Goal: Transaction & Acquisition: Purchase product/service

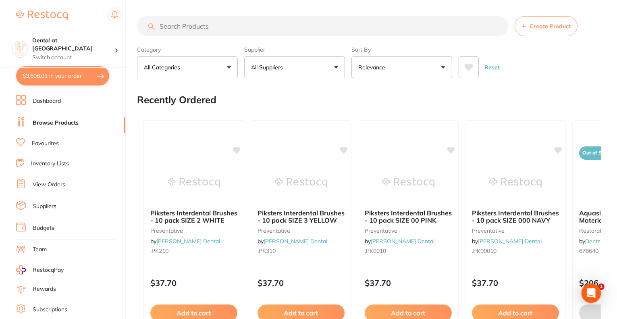
click at [161, 19] on input "search" at bounding box center [322, 26] width 371 height 20
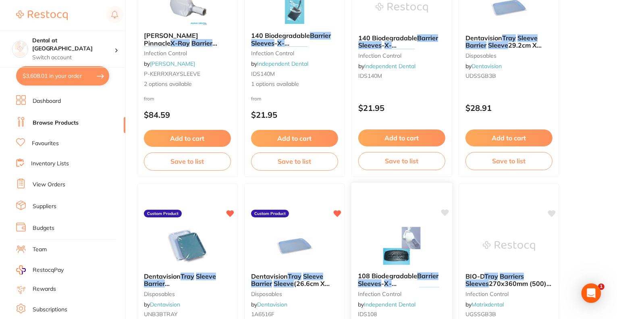
scroll to position [766, 0]
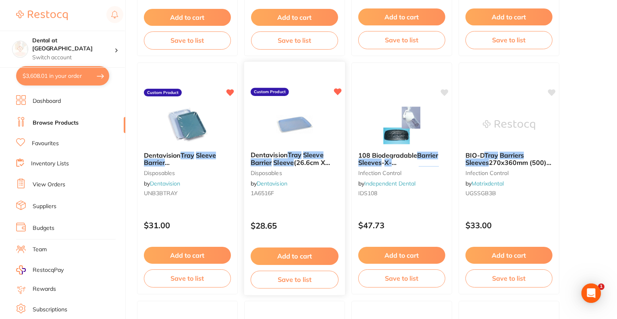
type input "tray barrier sleeves"
click at [282, 256] on button "Add to cart" at bounding box center [295, 255] width 88 height 17
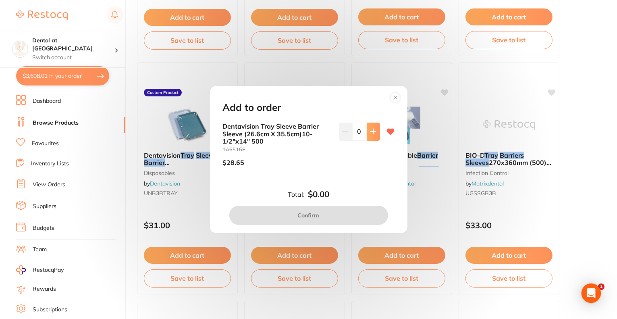
scroll to position [0, 0]
click at [370, 130] on icon at bounding box center [373, 131] width 6 height 6
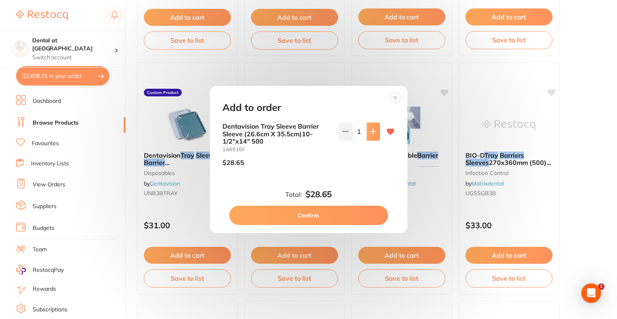
click at [371, 130] on icon at bounding box center [372, 131] width 5 height 5
type input "2"
click at [309, 217] on button "Confirm" at bounding box center [308, 215] width 159 height 19
